Goal: Communication & Community: Participate in discussion

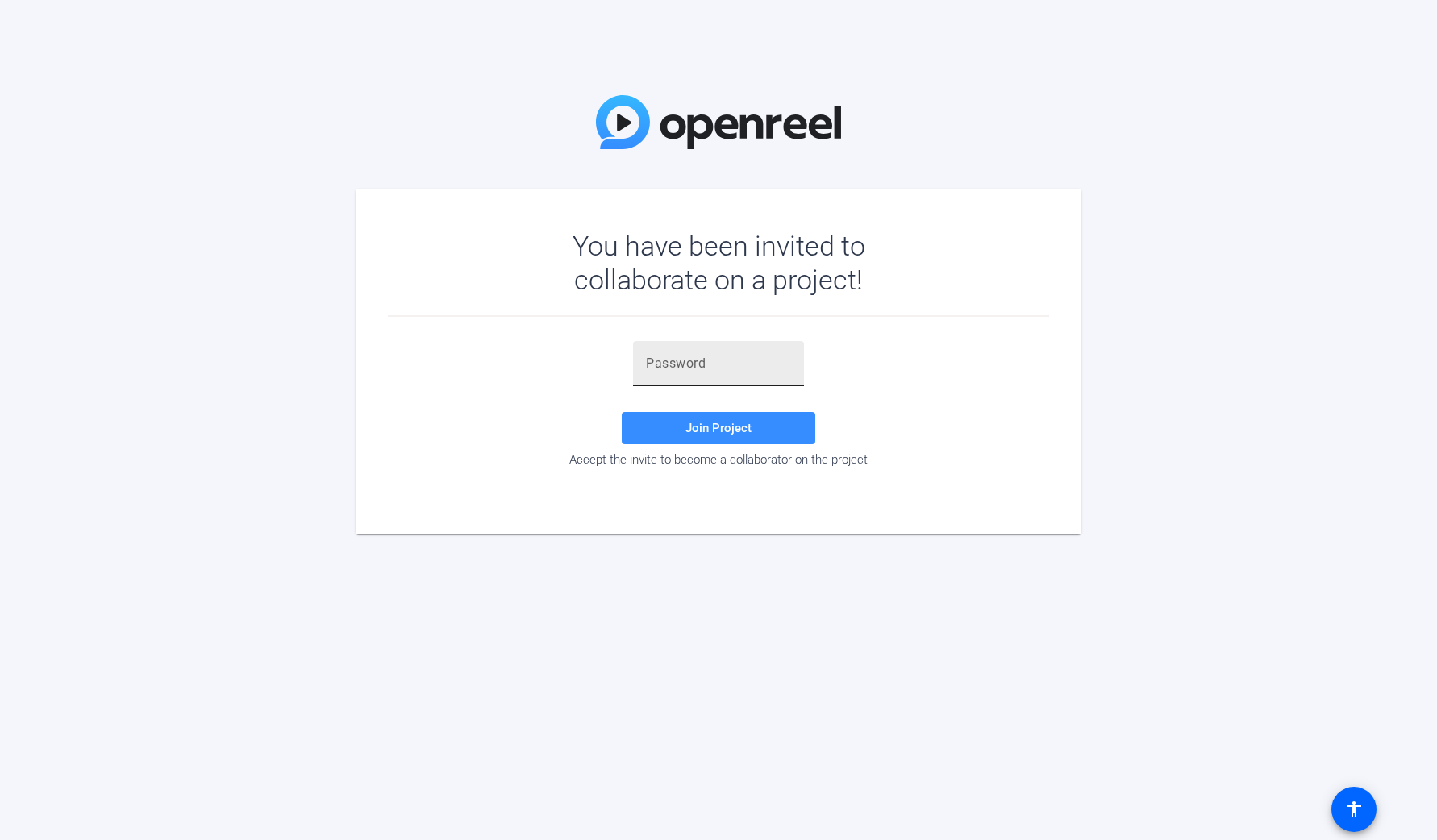
click at [738, 360] on input "text" at bounding box center [718, 363] width 145 height 19
paste input "J^'vZ3"
click at [687, 431] on span "Join Project" at bounding box center [718, 428] width 66 height 15
click at [687, 365] on input "J^'vZ3" at bounding box center [718, 363] width 145 height 19
drag, startPoint x: 683, startPoint y: 365, endPoint x: 642, endPoint y: 365, distance: 41.0
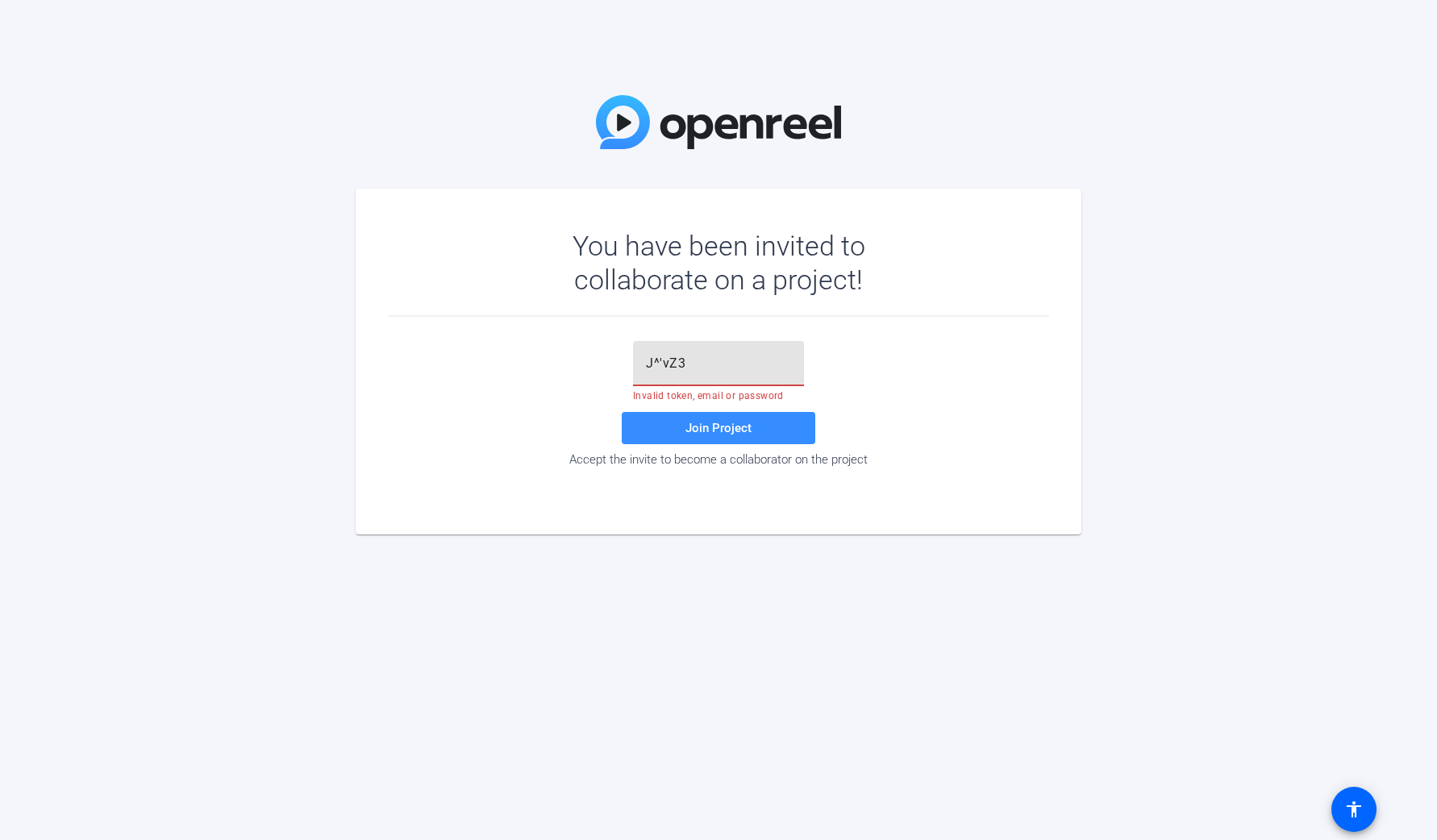
click at [642, 365] on div "J^'vZ3" at bounding box center [718, 363] width 171 height 45
paste input "text"
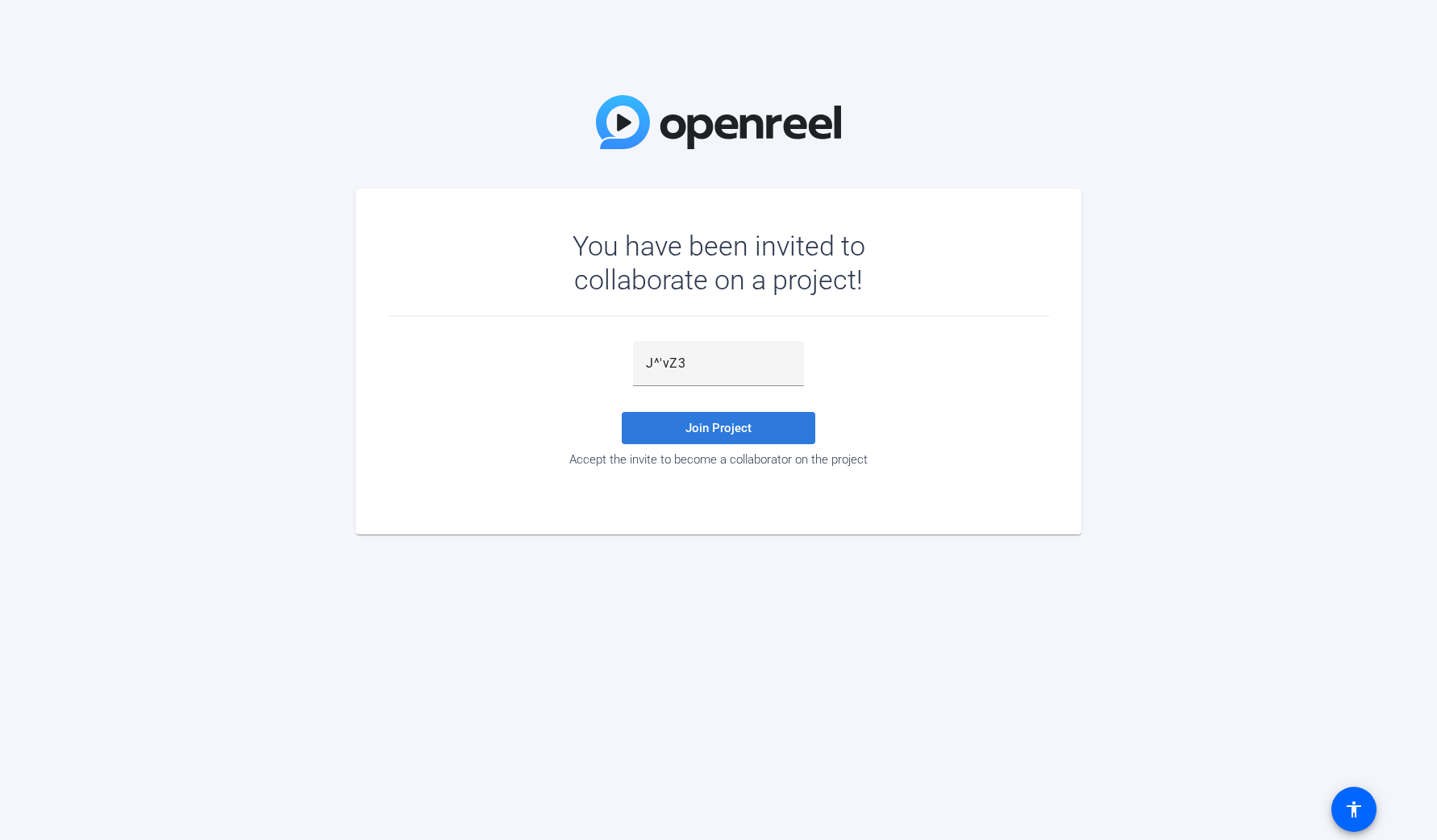
click at [725, 423] on span "Join Project" at bounding box center [718, 428] width 66 height 15
click at [698, 363] on input "J^'vZ3" at bounding box center [718, 363] width 145 height 19
type input "J^'vZ3"
click at [706, 425] on span "Join Project" at bounding box center [718, 428] width 66 height 15
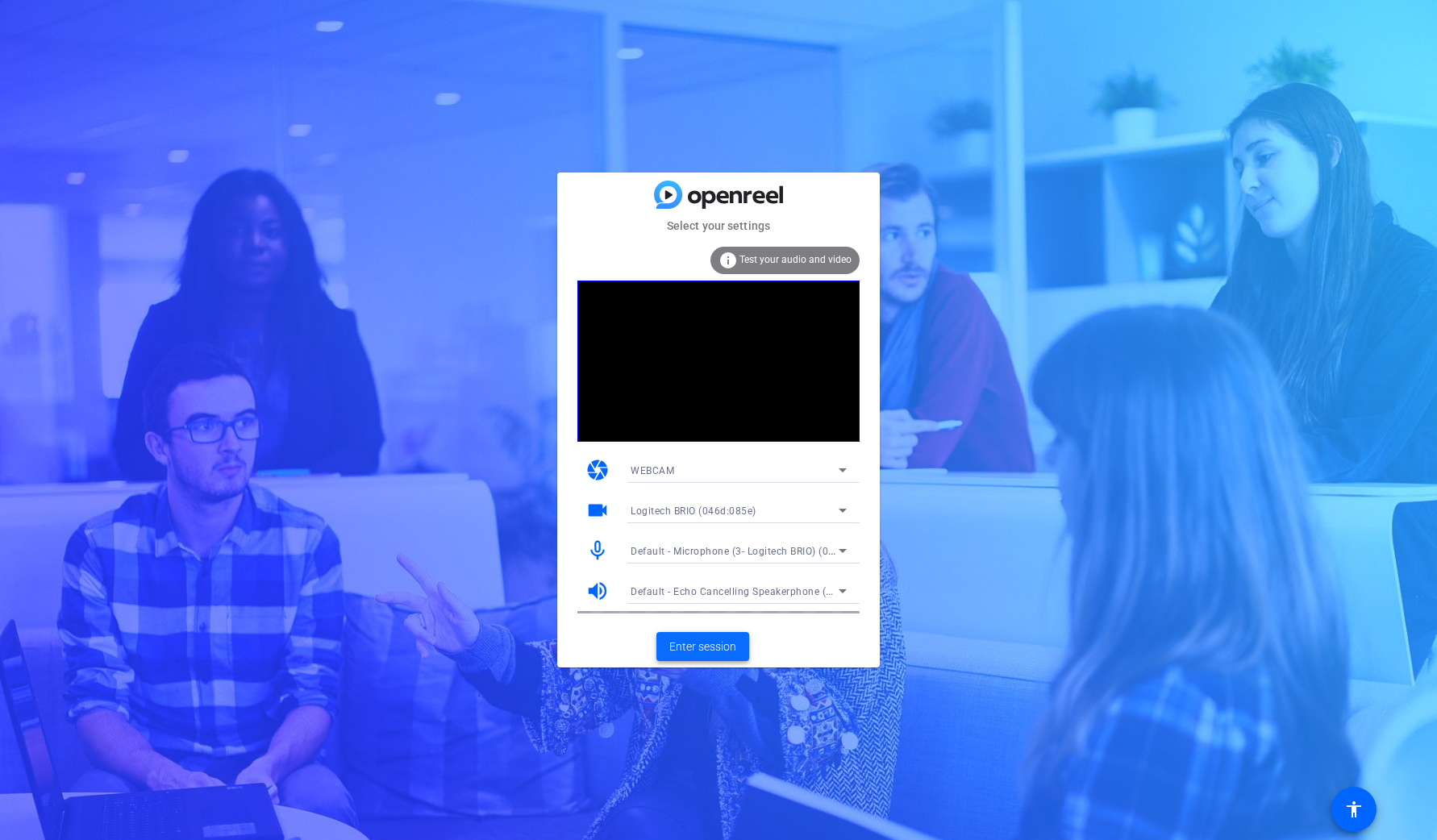
click at [707, 646] on span "Enter session" at bounding box center [703, 646] width 67 height 17
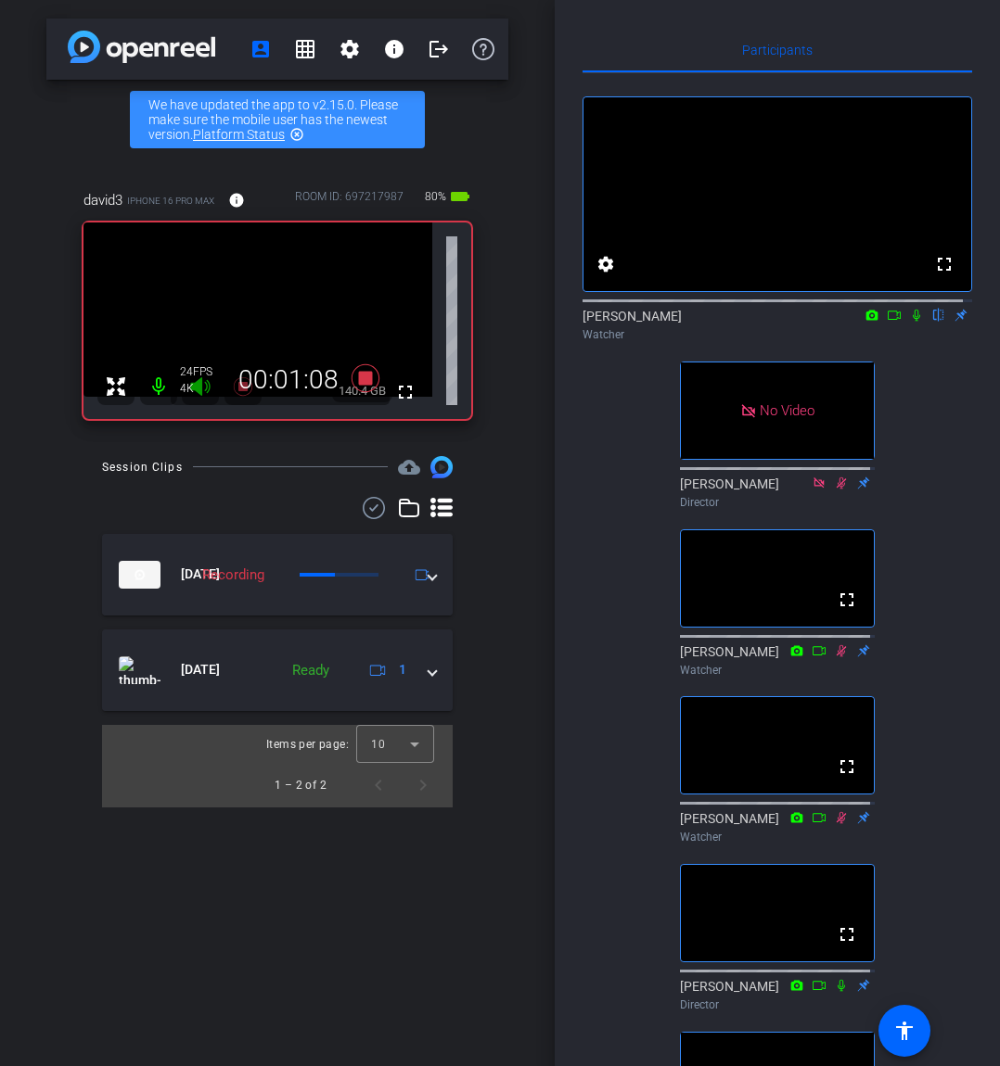
click at [909, 322] on icon at bounding box center [916, 315] width 15 height 13
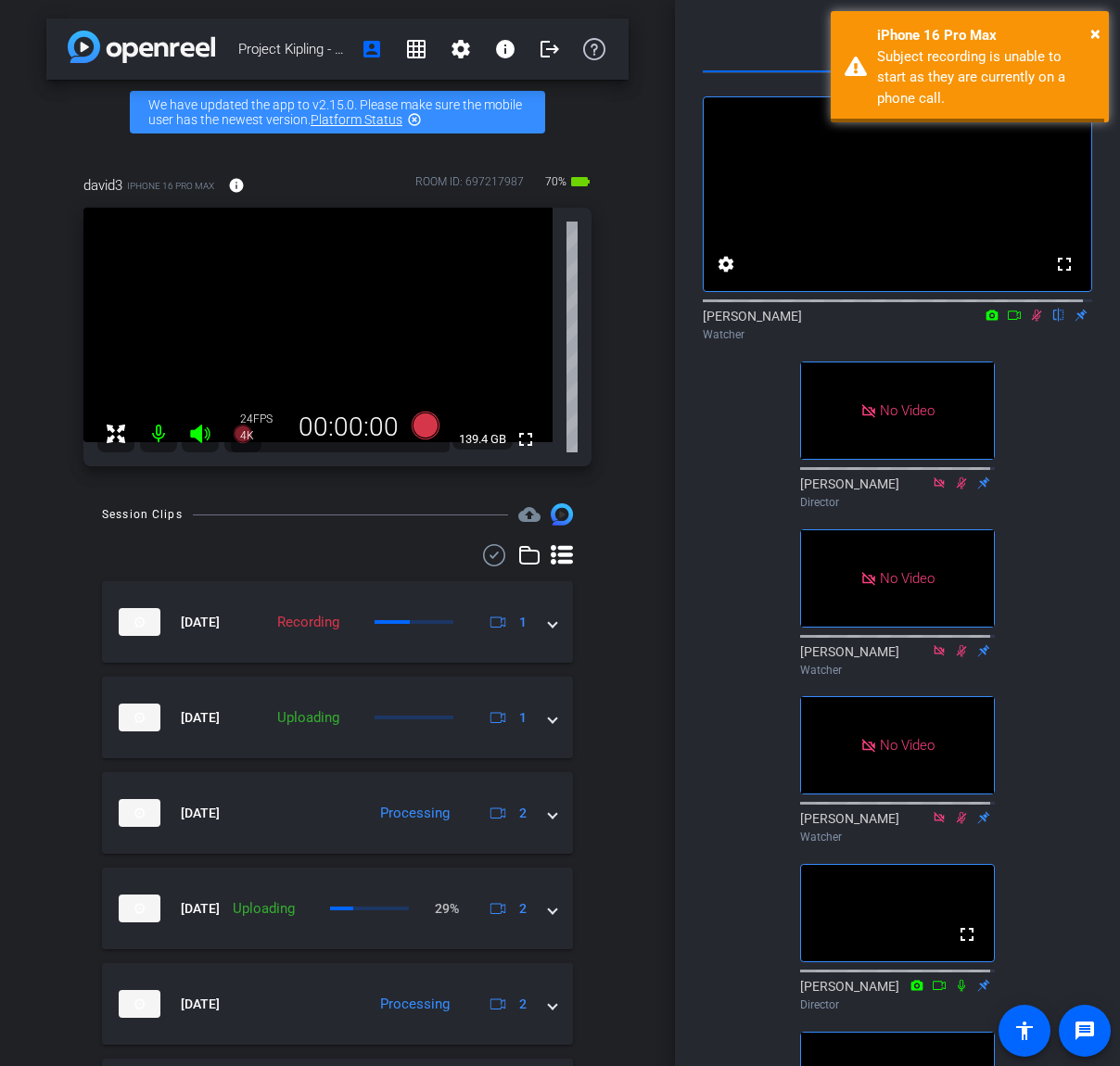
click at [1032, 322] on icon at bounding box center [1037, 316] width 10 height 12
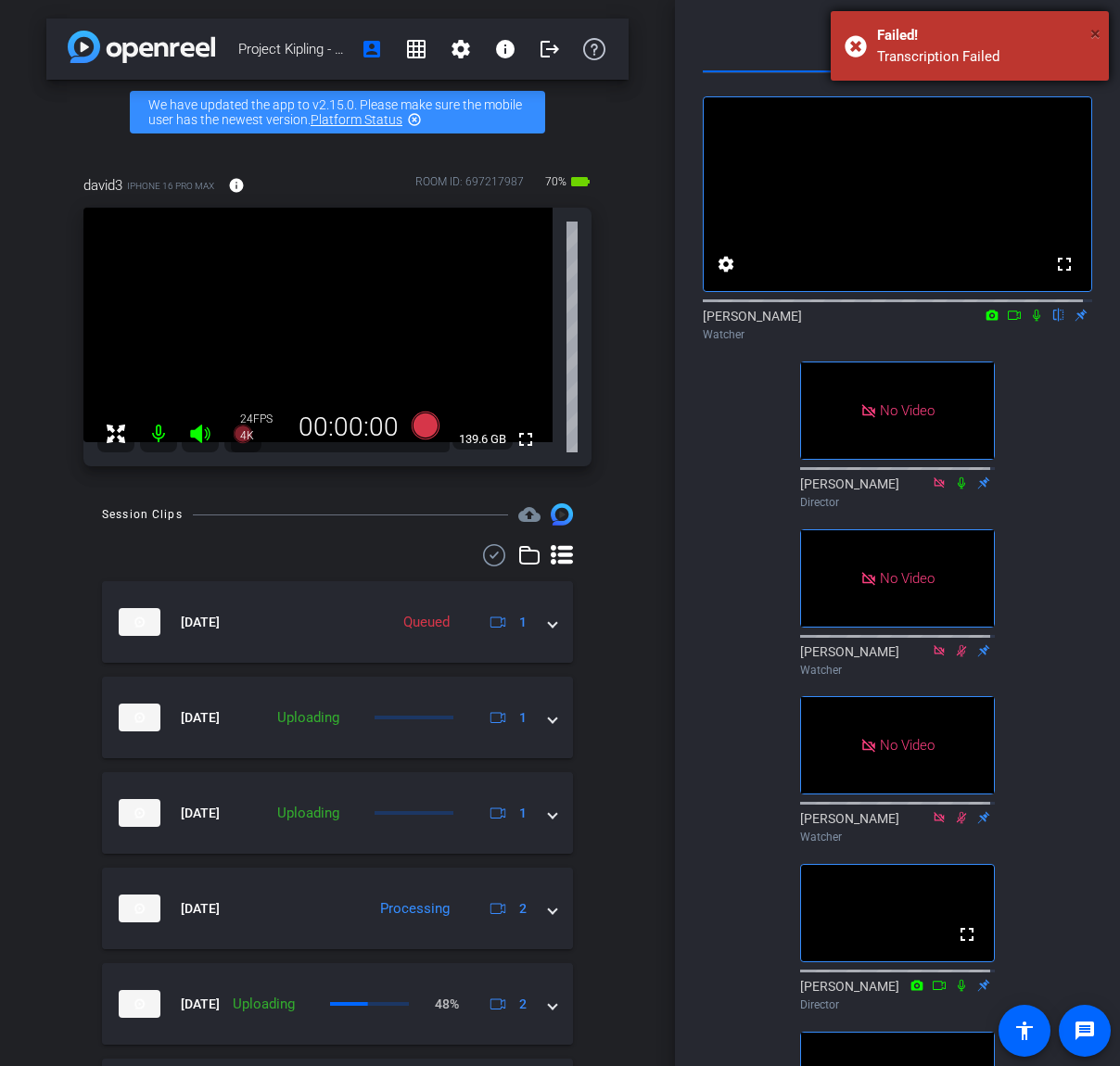
click at [1095, 36] on span "×" at bounding box center [1095, 33] width 10 height 22
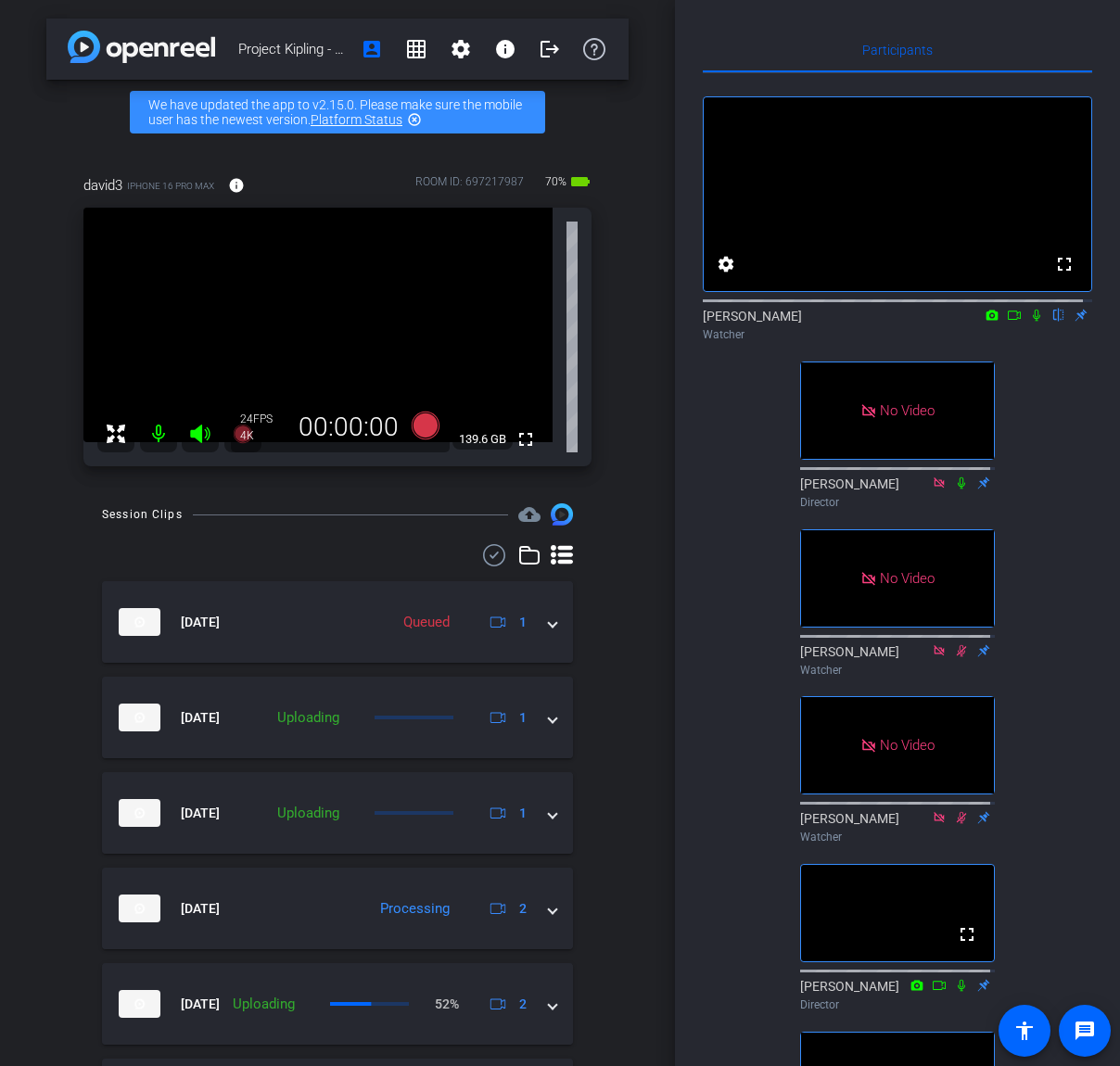
click at [1030, 322] on icon at bounding box center [1036, 315] width 15 height 13
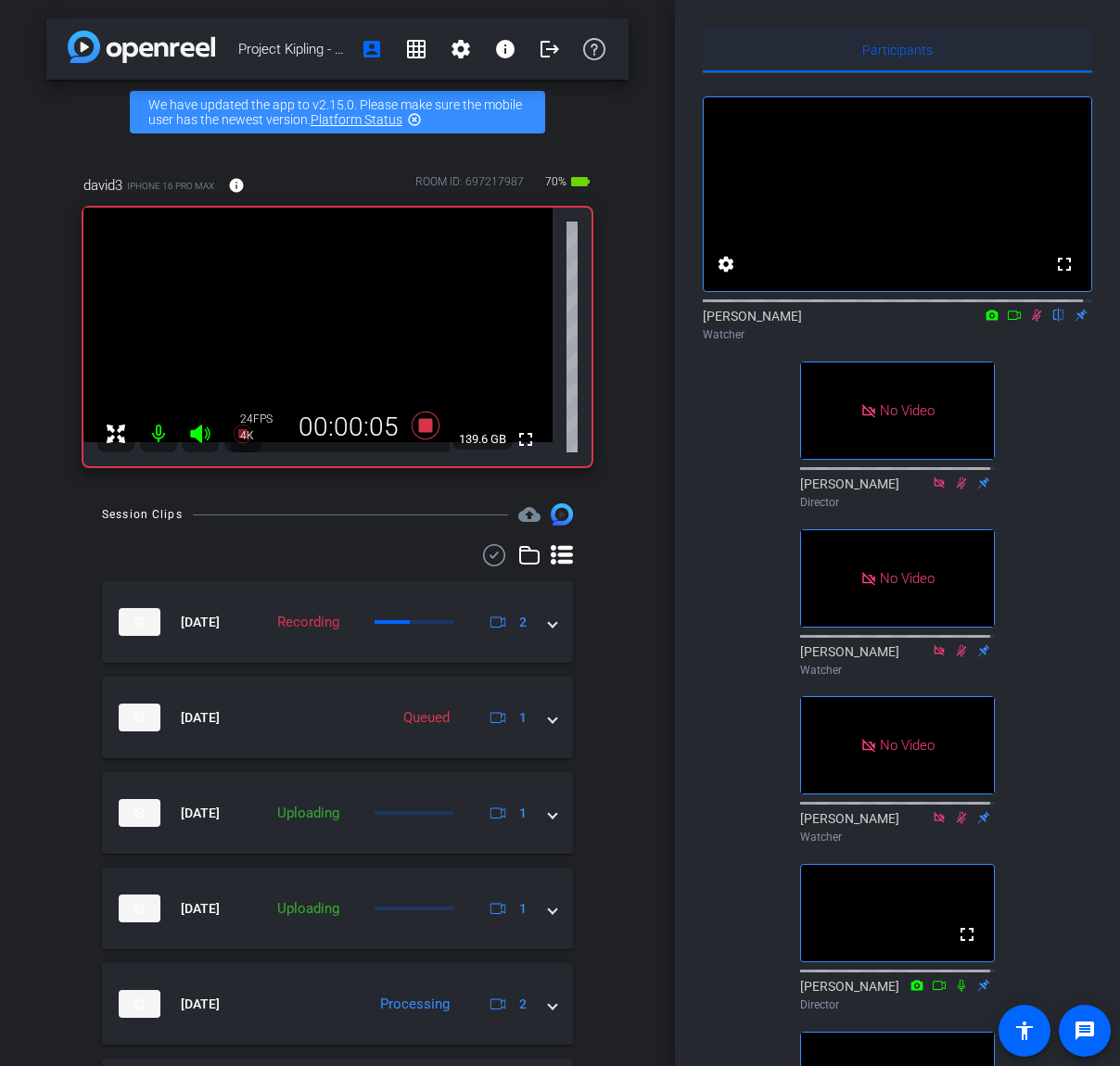
click at [790, 38] on div "Participants" at bounding box center [897, 50] width 389 height 45
click at [1029, 322] on icon at bounding box center [1036, 315] width 15 height 13
click at [1007, 322] on icon at bounding box center [1014, 315] width 15 height 13
click at [1057, 324] on mat-icon at bounding box center [1059, 315] width 22 height 17
click at [1029, 322] on icon at bounding box center [1036, 315] width 15 height 13
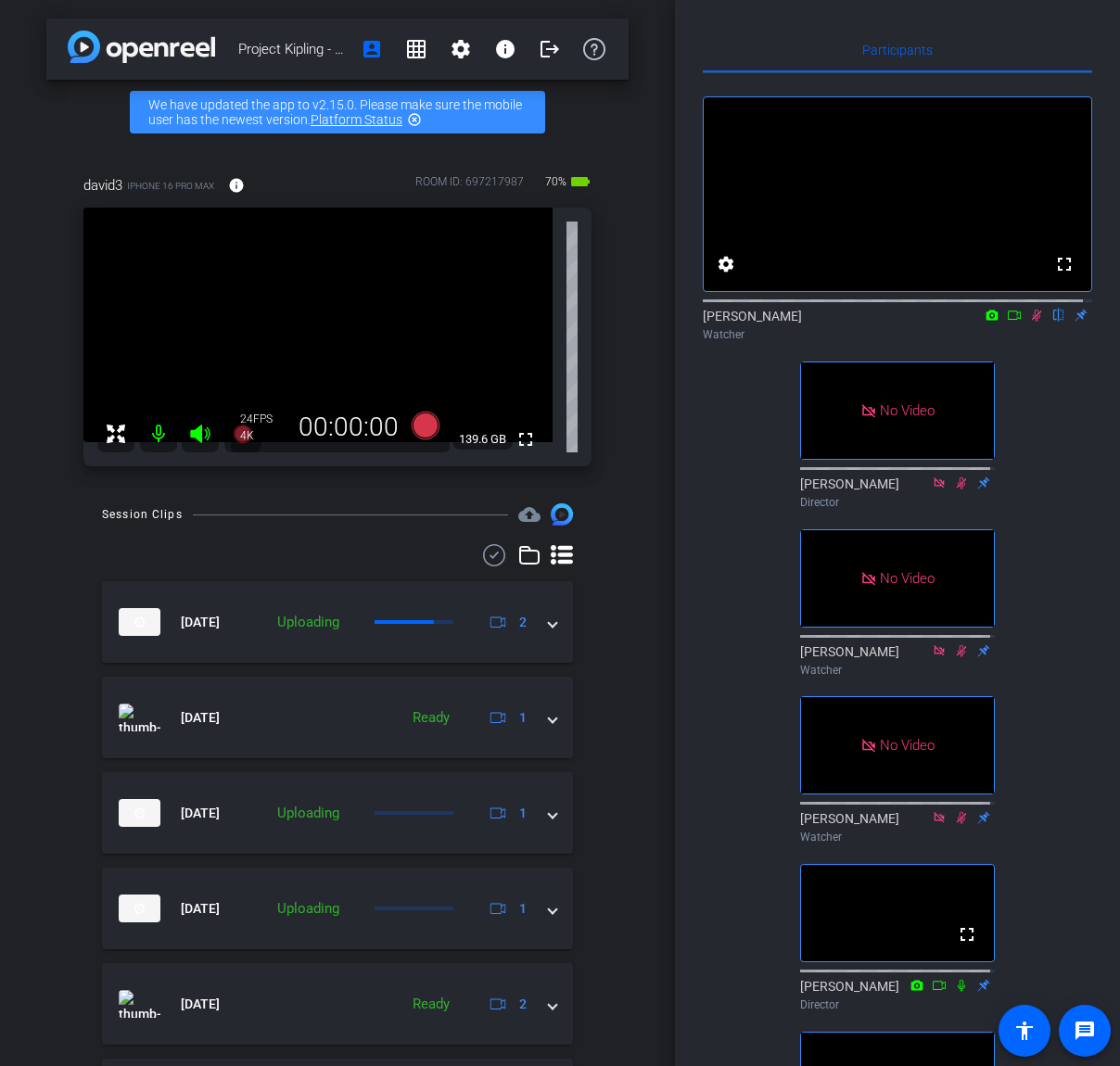
click at [1032, 322] on icon at bounding box center [1037, 316] width 10 height 12
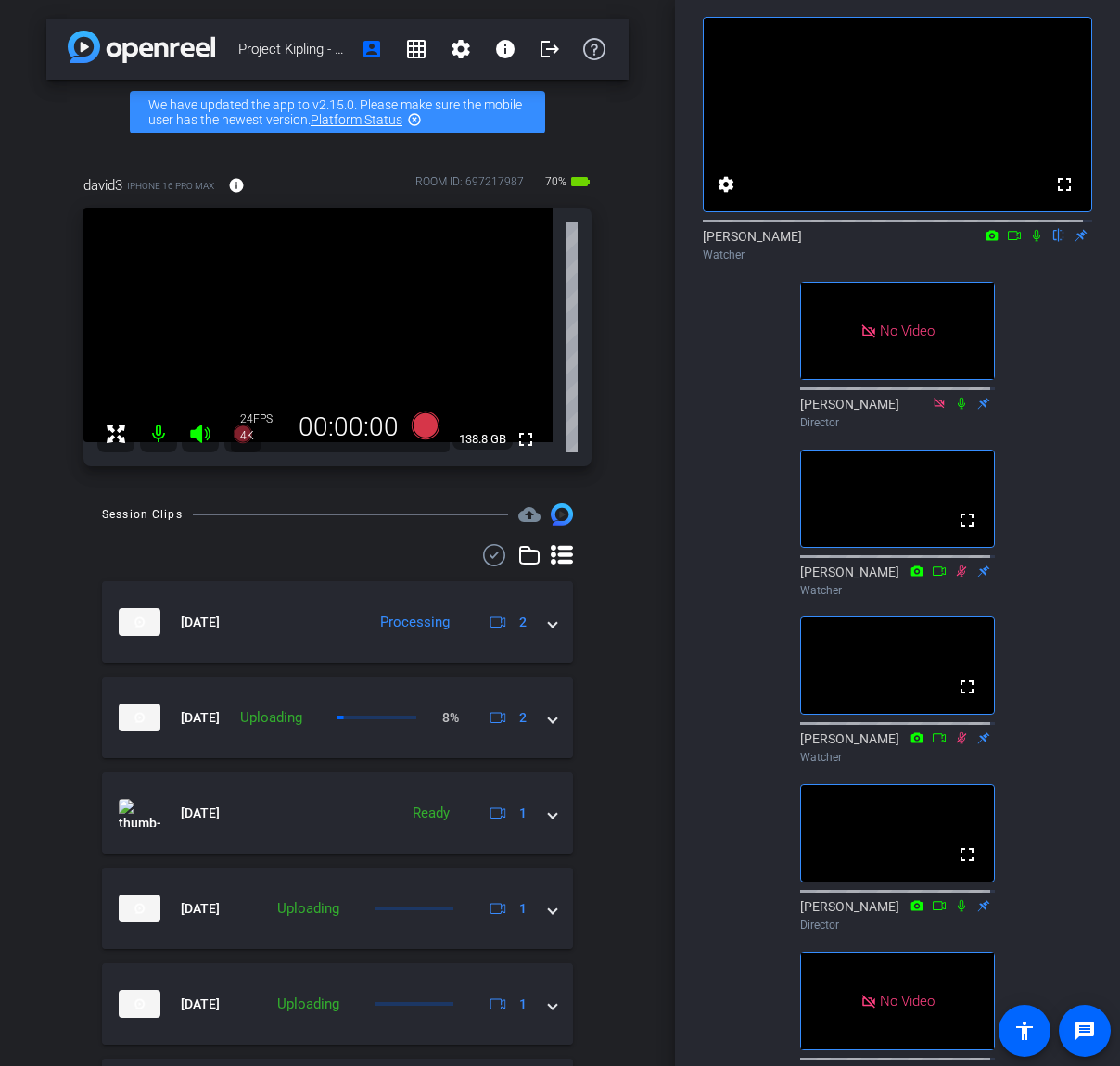
scroll to position [185, 0]
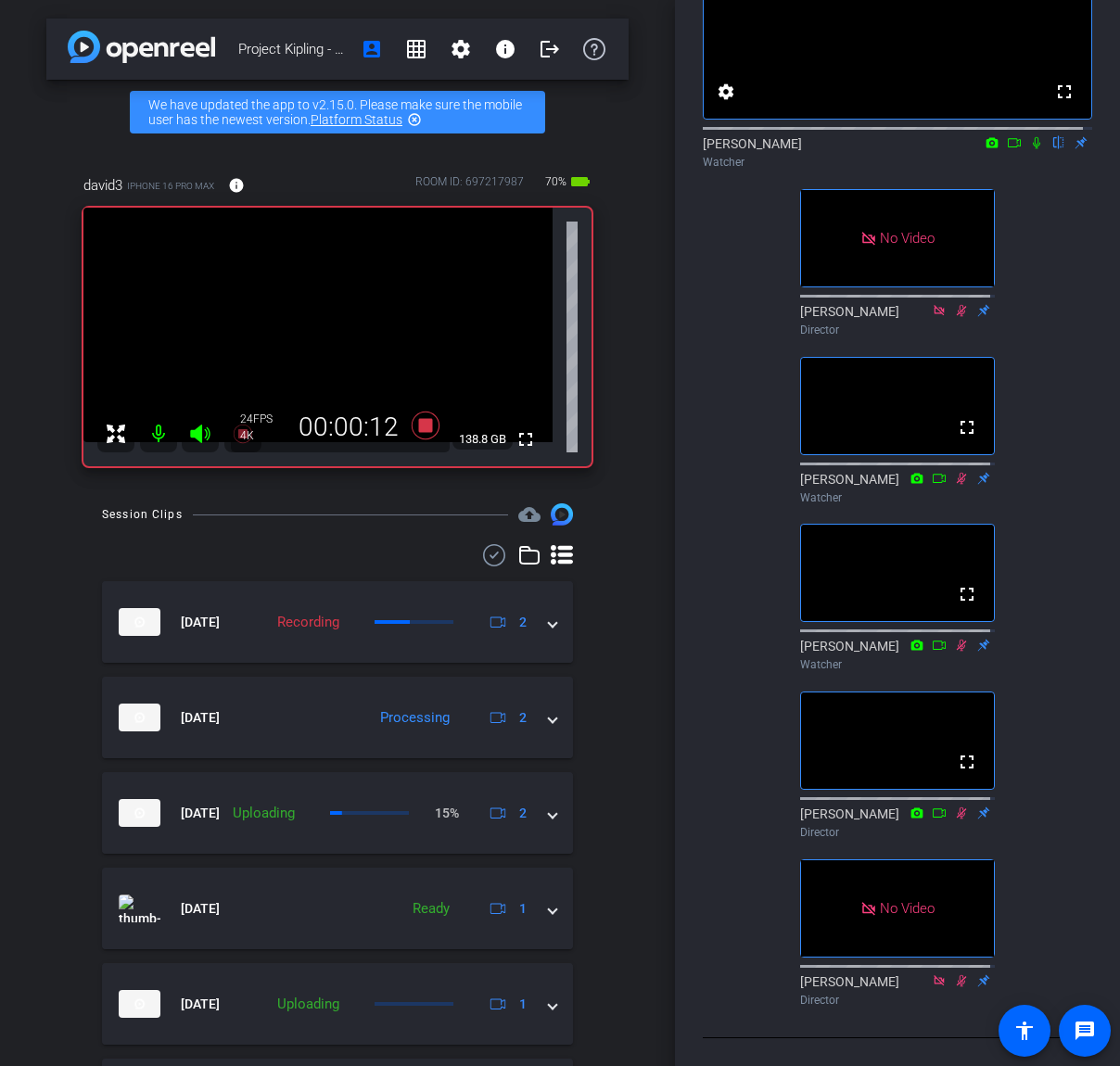
click at [1030, 149] on icon at bounding box center [1036, 142] width 15 height 13
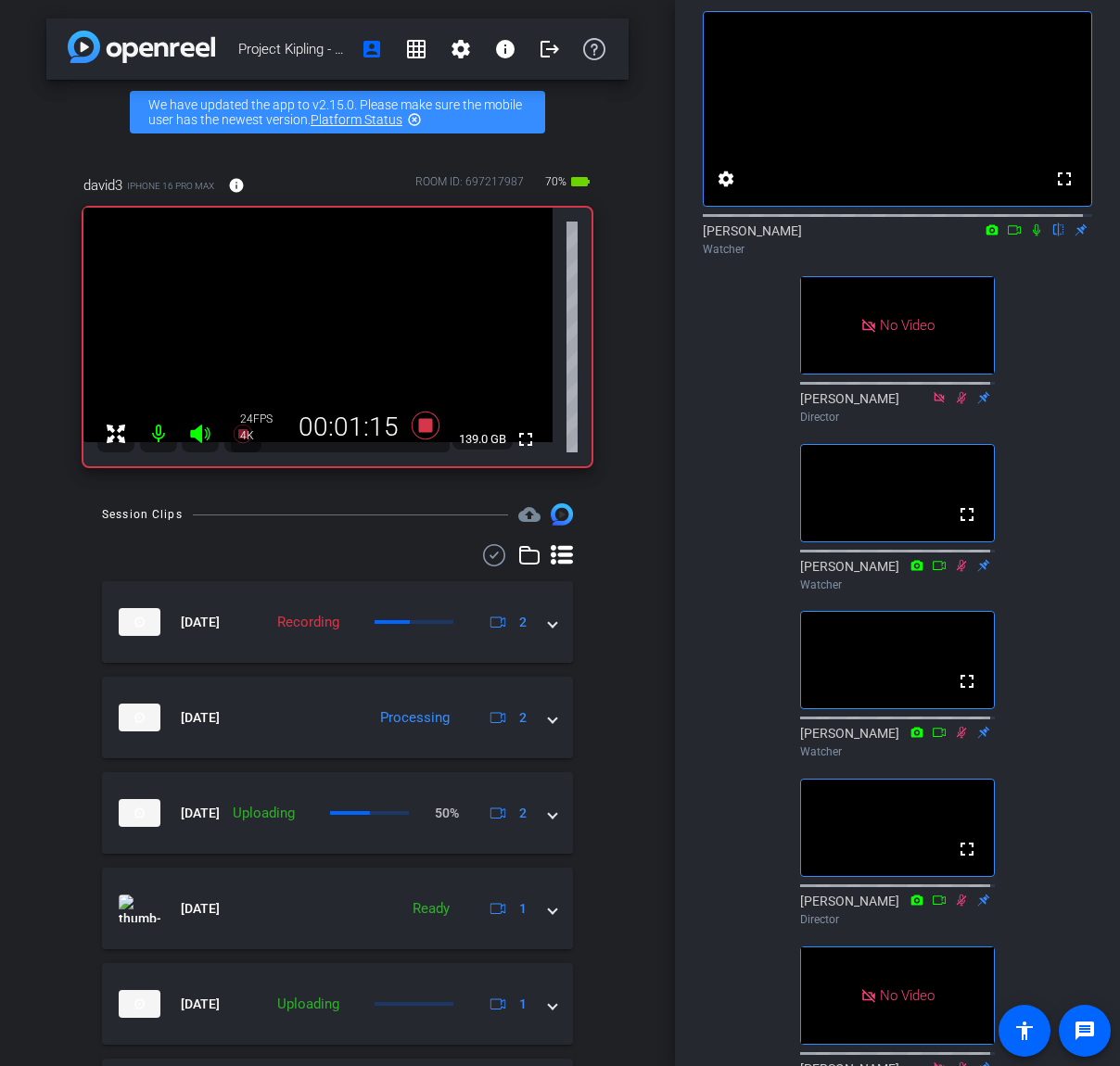
scroll to position [0, 0]
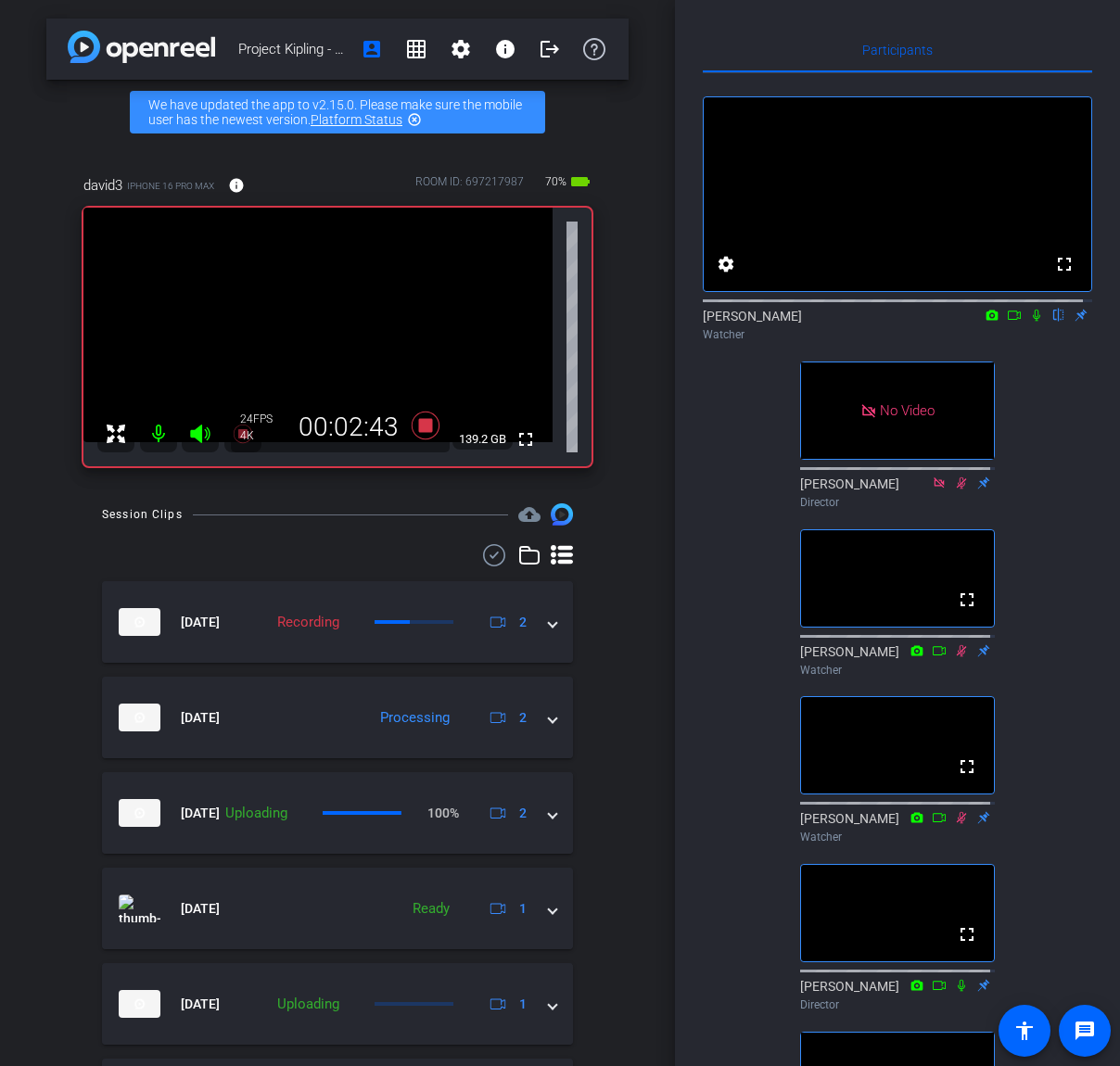
click at [1029, 322] on icon at bounding box center [1036, 315] width 15 height 13
click at [1032, 322] on icon at bounding box center [1037, 316] width 10 height 12
click at [1033, 322] on icon at bounding box center [1036, 316] width 7 height 12
click at [1032, 322] on icon at bounding box center [1037, 316] width 10 height 12
click at [1033, 322] on icon at bounding box center [1036, 316] width 7 height 12
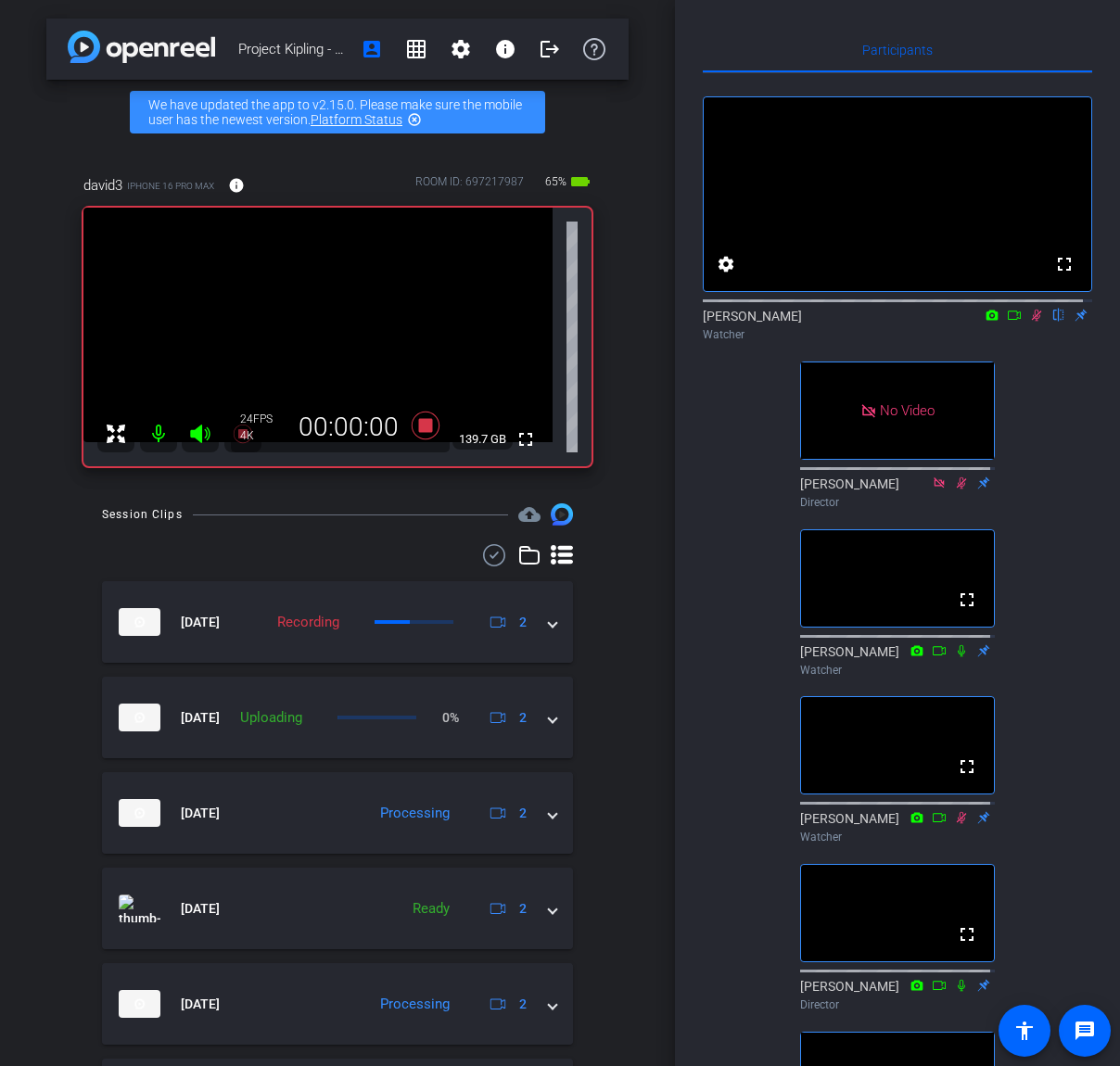
click at [1032, 322] on icon at bounding box center [1037, 316] width 10 height 12
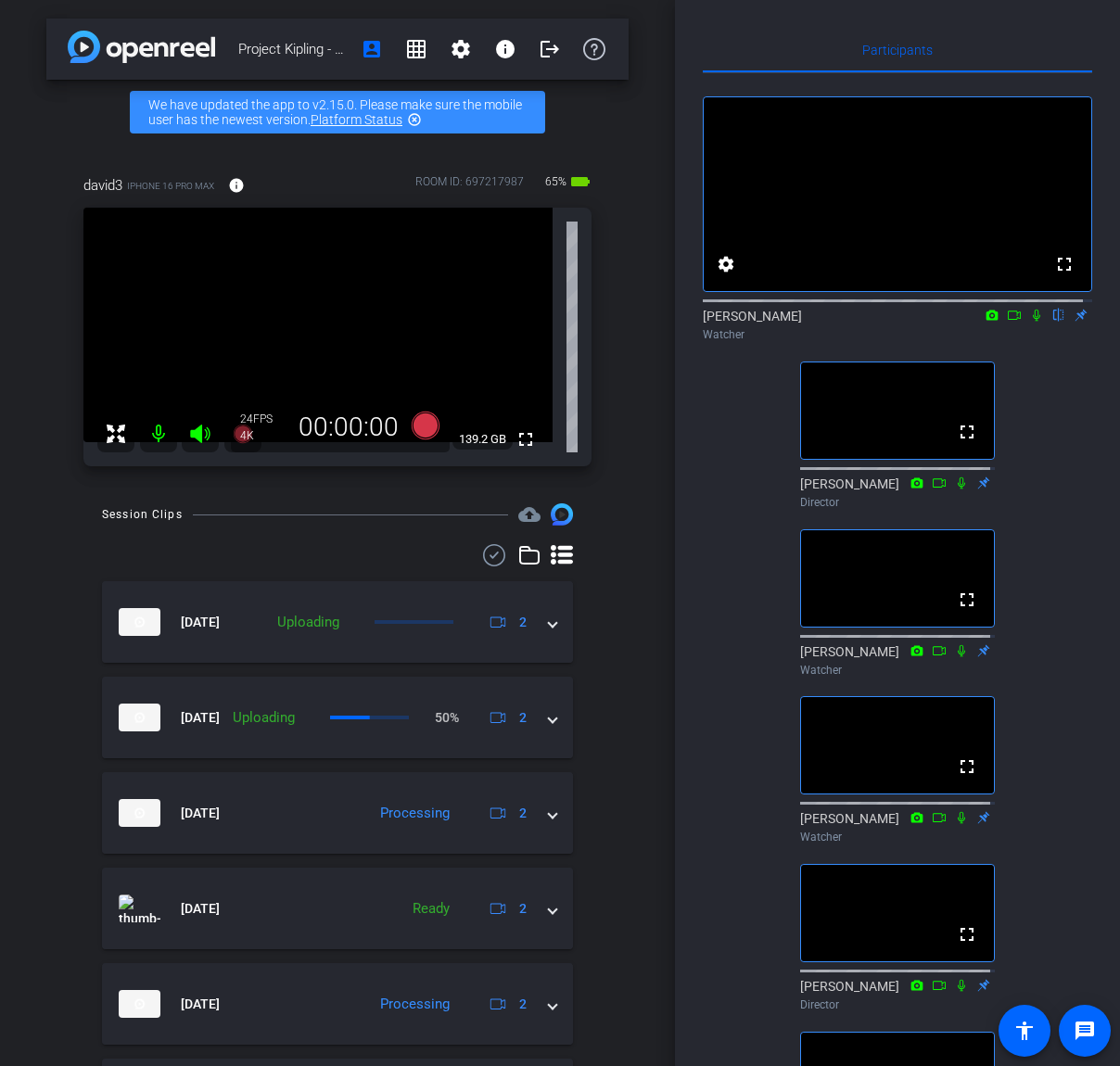
click at [1029, 322] on icon at bounding box center [1036, 315] width 15 height 13
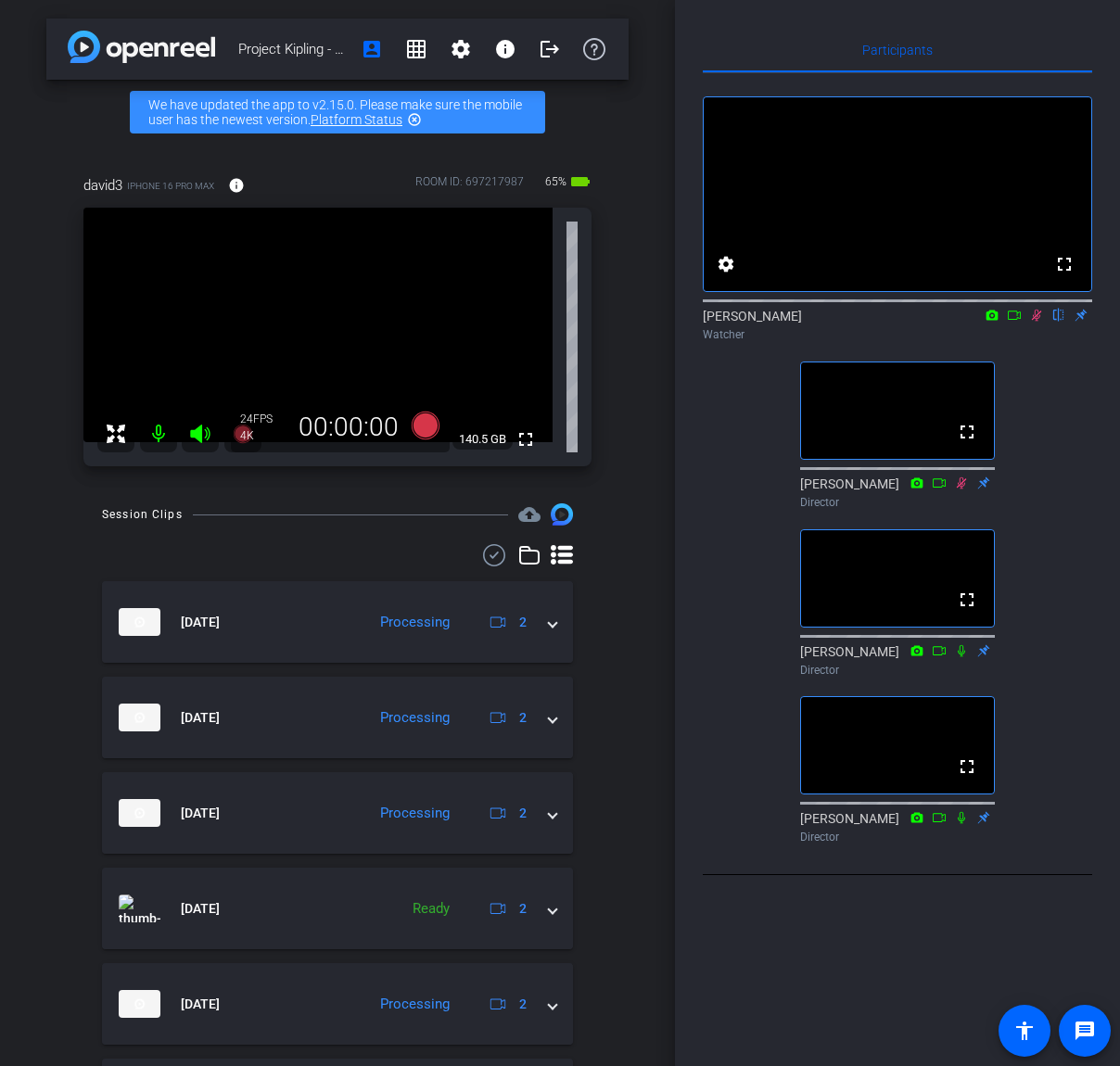
click at [1035, 322] on icon at bounding box center [1037, 316] width 10 height 12
